Goal: Navigation & Orientation: Understand site structure

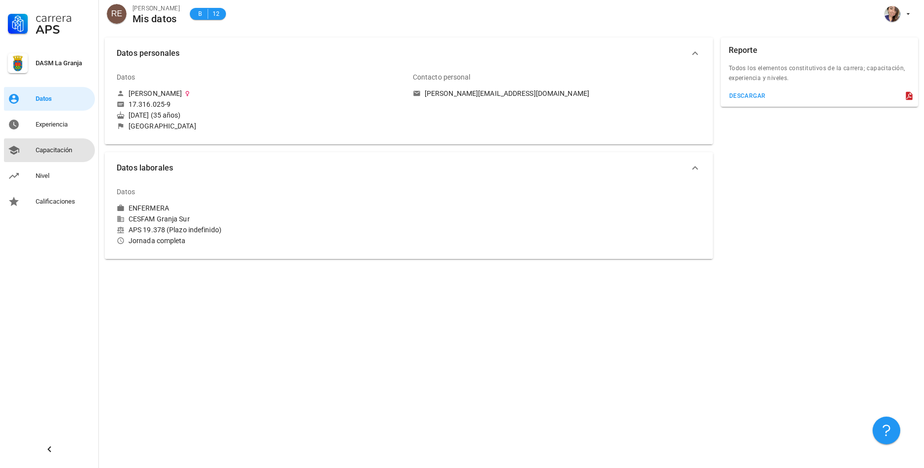
click at [59, 145] on div "Capacitación" at bounding box center [63, 150] width 55 height 16
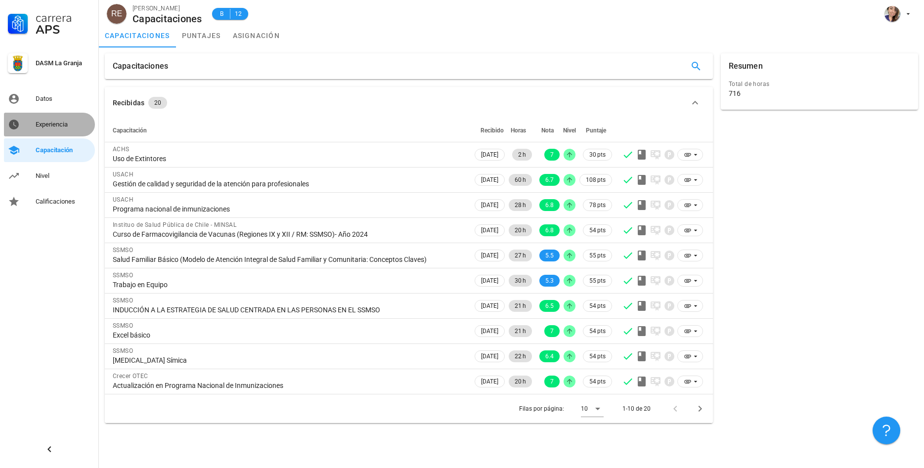
click at [45, 121] on div "Experiencia" at bounding box center [63, 125] width 55 height 8
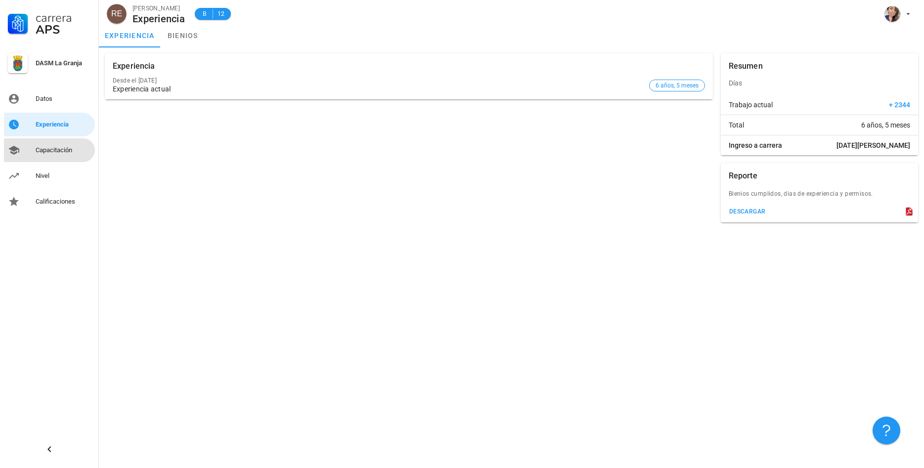
click at [72, 145] on div "Capacitación" at bounding box center [63, 150] width 55 height 16
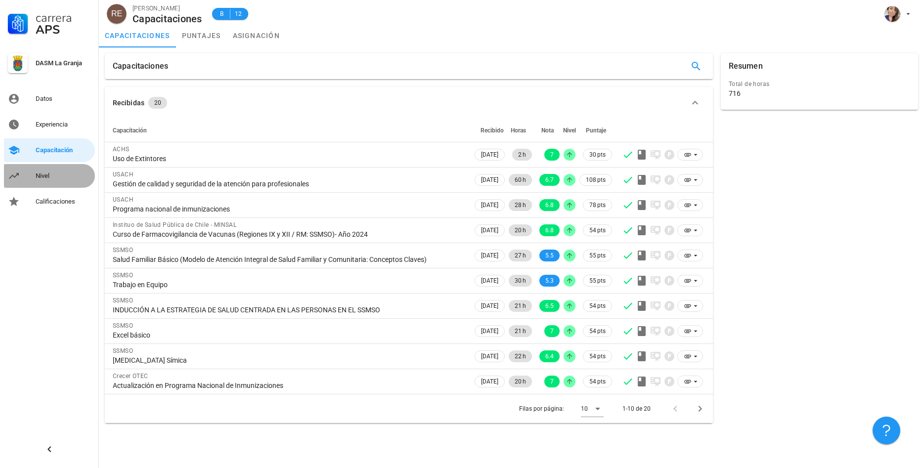
click at [66, 173] on div "Nivel" at bounding box center [63, 176] width 55 height 8
